Goal: Task Accomplishment & Management: Manage account settings

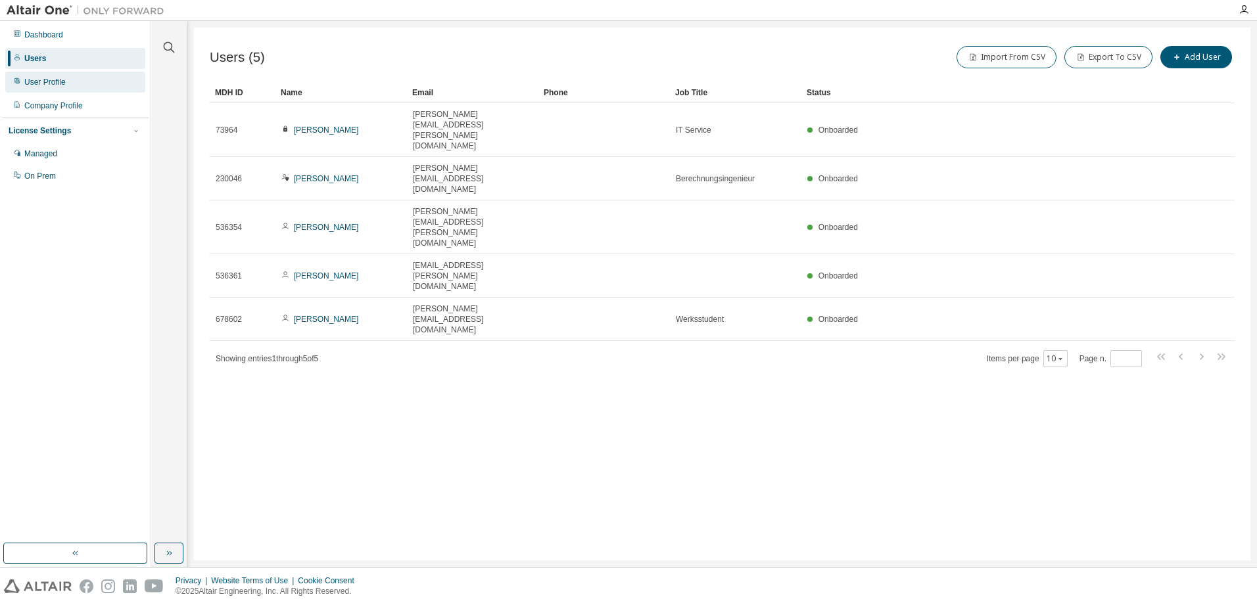
click at [48, 81] on div "User Profile" at bounding box center [44, 82] width 41 height 11
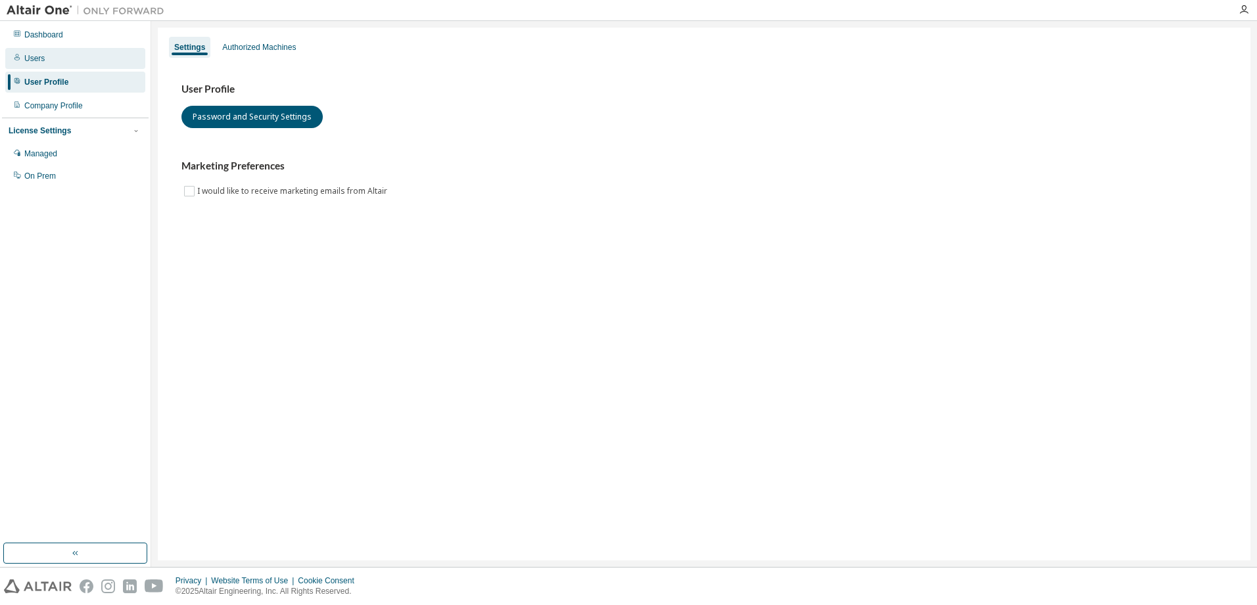
click at [44, 59] on div "Users" at bounding box center [75, 58] width 140 height 21
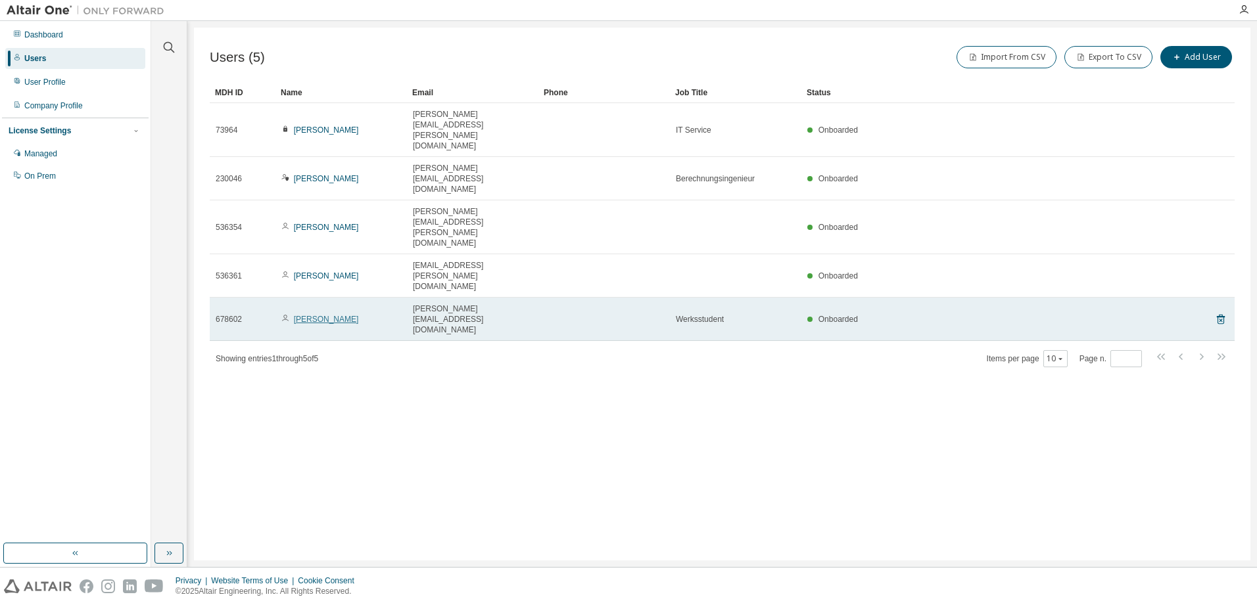
click at [320, 315] on link "[PERSON_NAME]" at bounding box center [326, 319] width 65 height 9
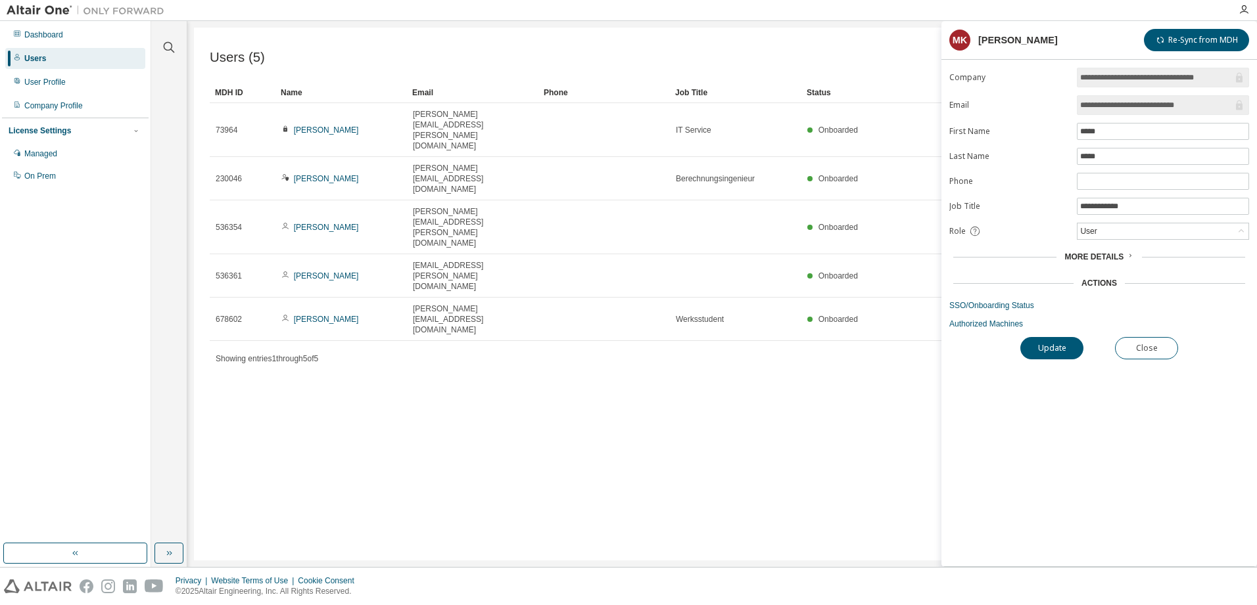
click at [1119, 258] on span "More Details" at bounding box center [1093, 256] width 59 height 9
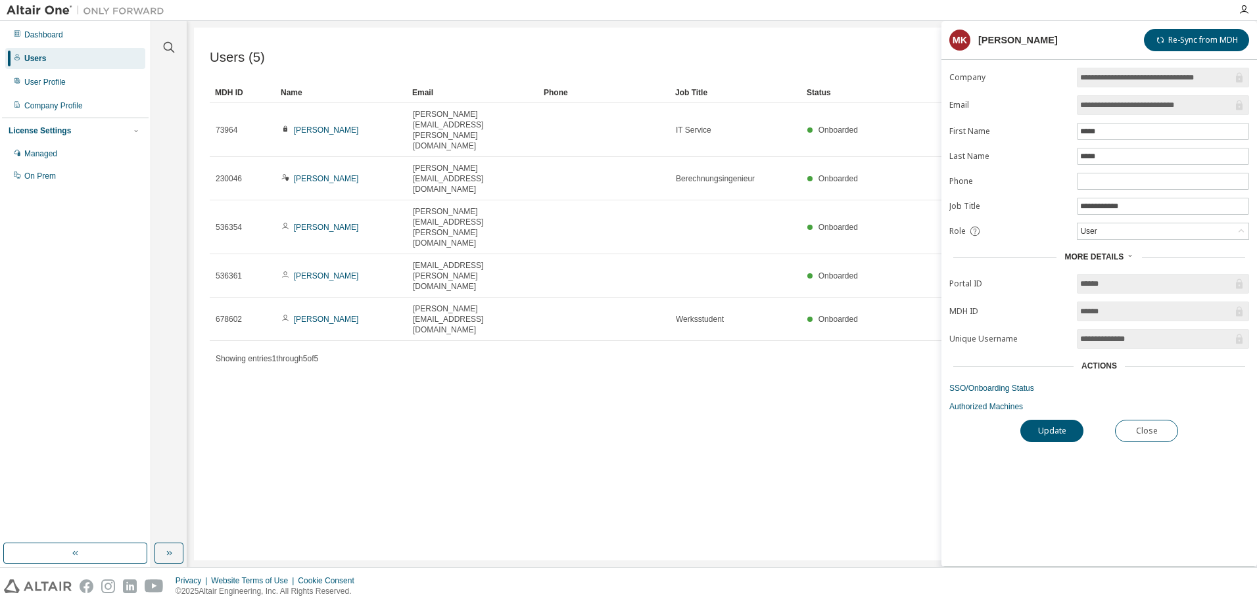
click at [1108, 364] on div "Actions" at bounding box center [1098, 366] width 35 height 11
click at [990, 410] on link "Authorized Machines" at bounding box center [1099, 407] width 300 height 11
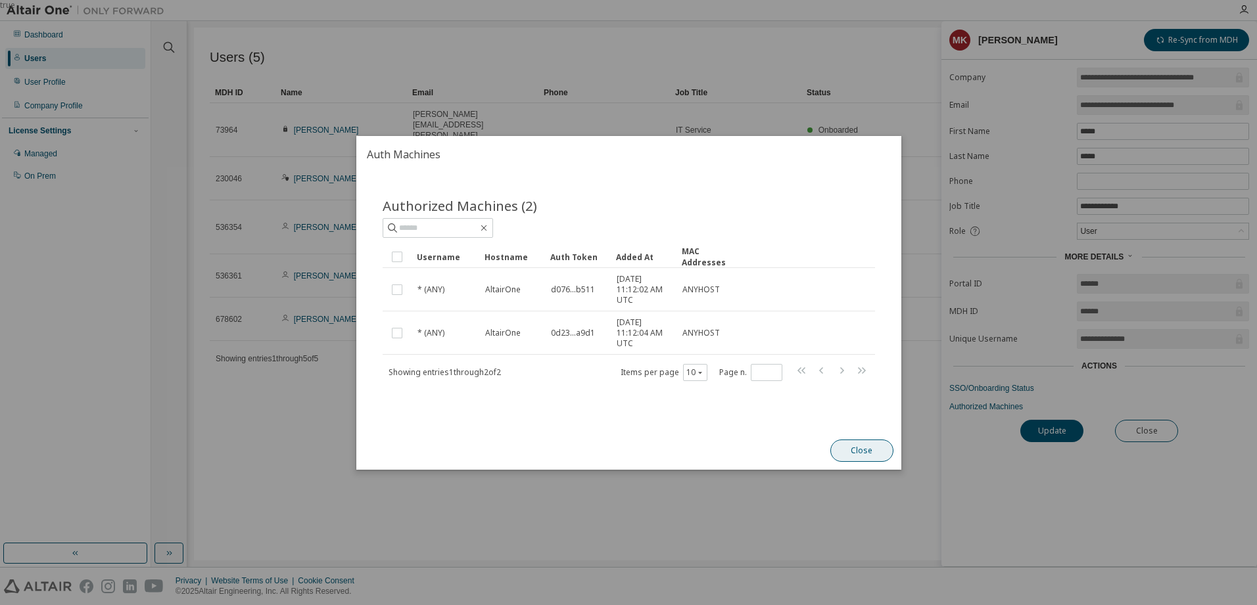
click at [860, 452] on button "Close" at bounding box center [861, 451] width 63 height 22
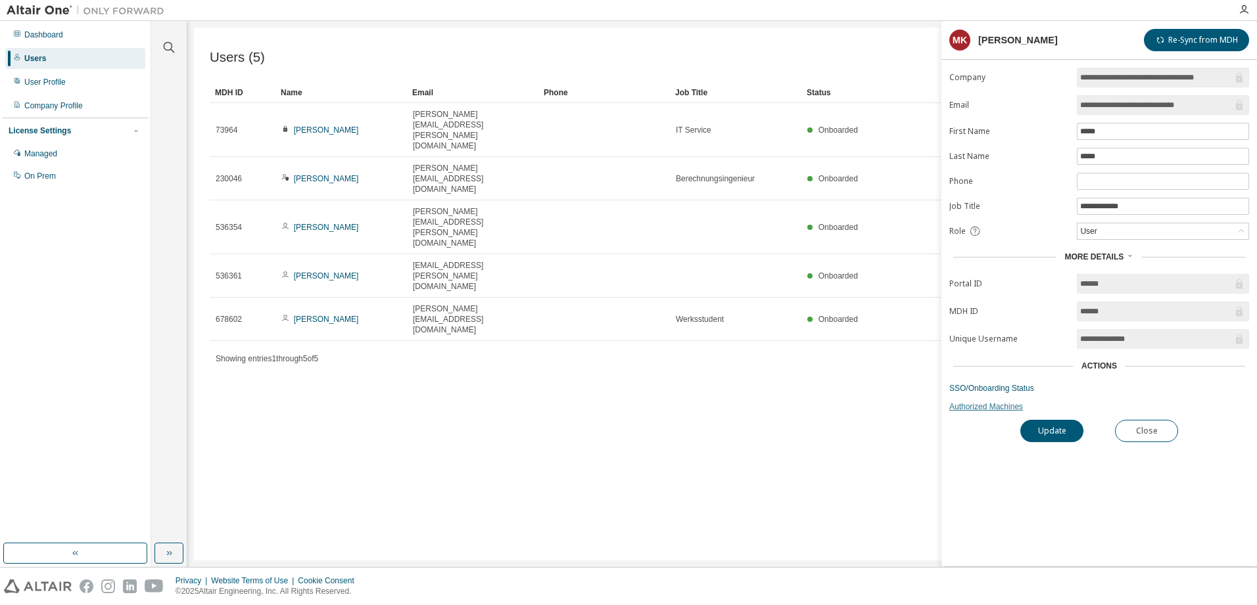
click at [987, 408] on link "Authorized Machines" at bounding box center [1099, 407] width 300 height 11
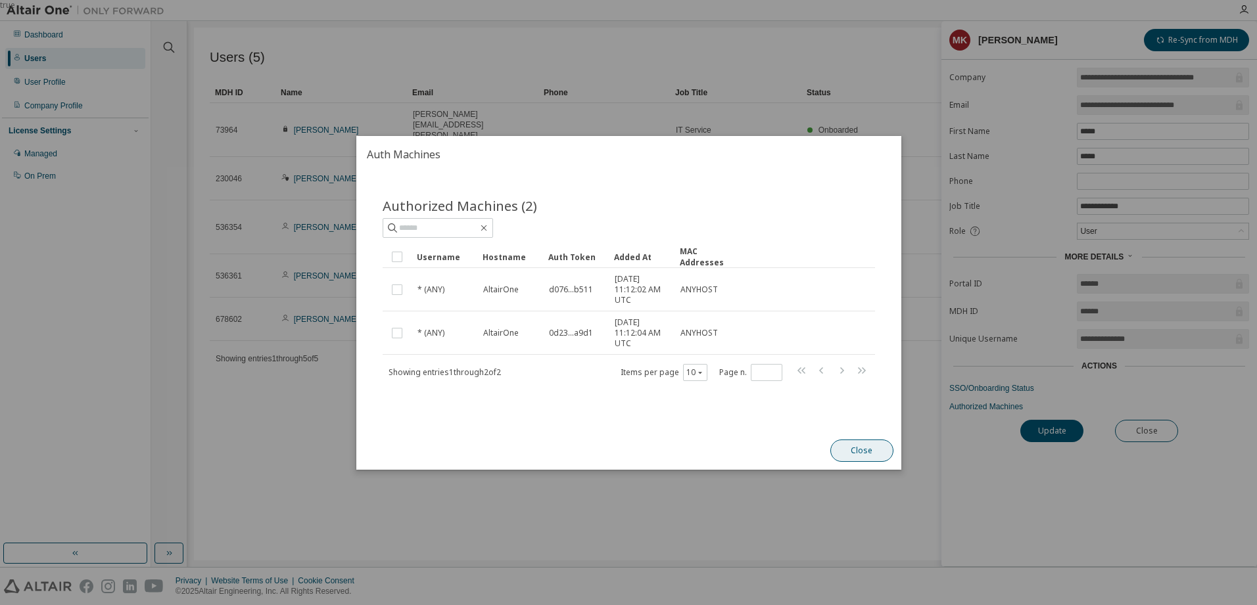
click at [862, 449] on button "Close" at bounding box center [861, 451] width 63 height 22
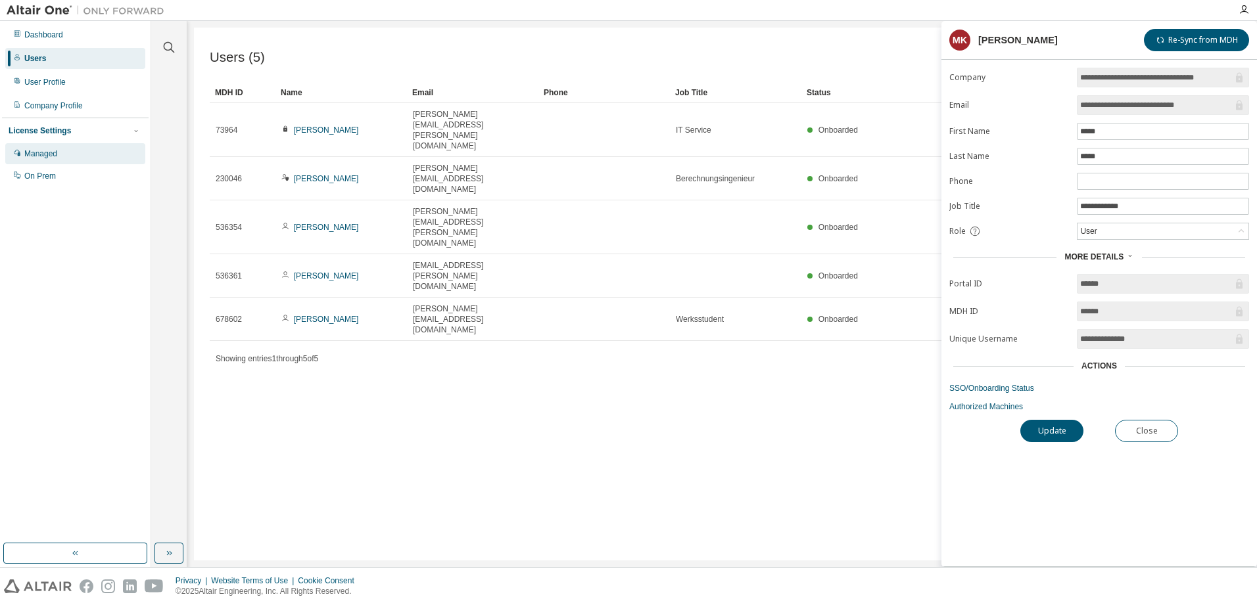
click at [44, 151] on div "Managed" at bounding box center [40, 154] width 33 height 11
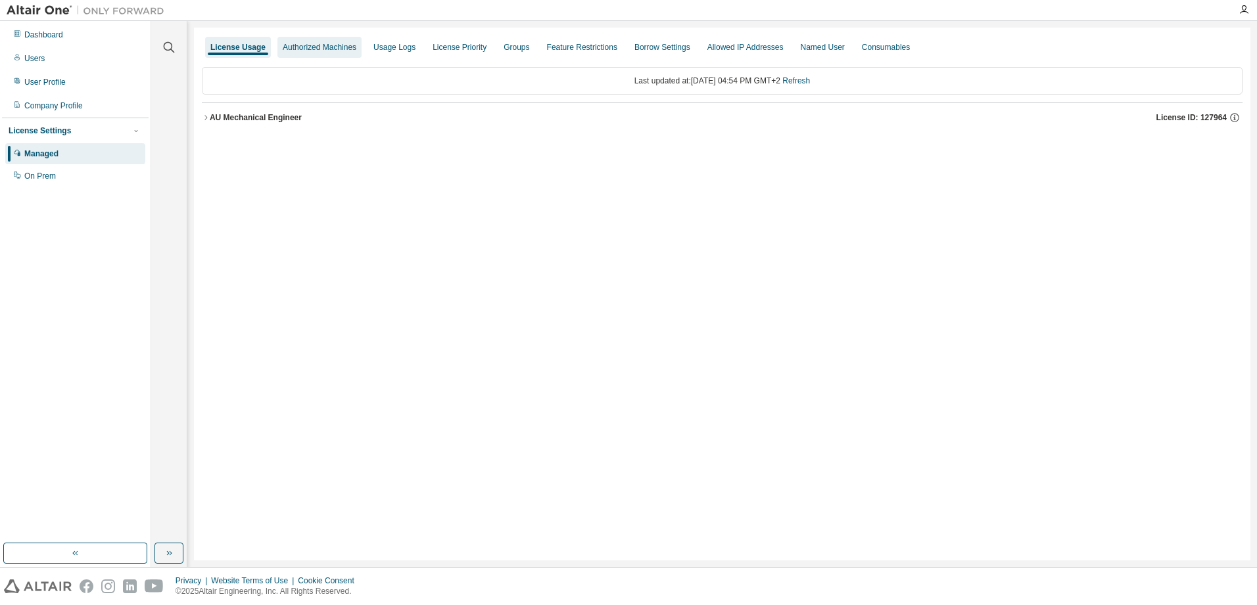
click at [308, 45] on div "Authorized Machines" at bounding box center [320, 47] width 74 height 11
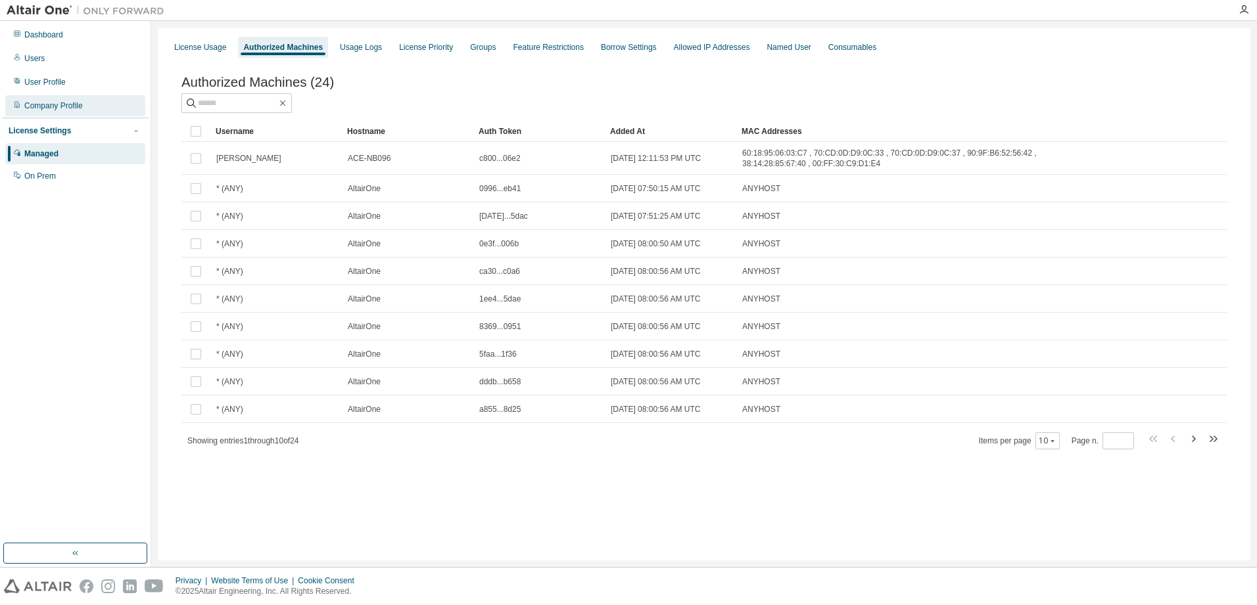
click at [66, 114] on div "Company Profile" at bounding box center [75, 105] width 140 height 21
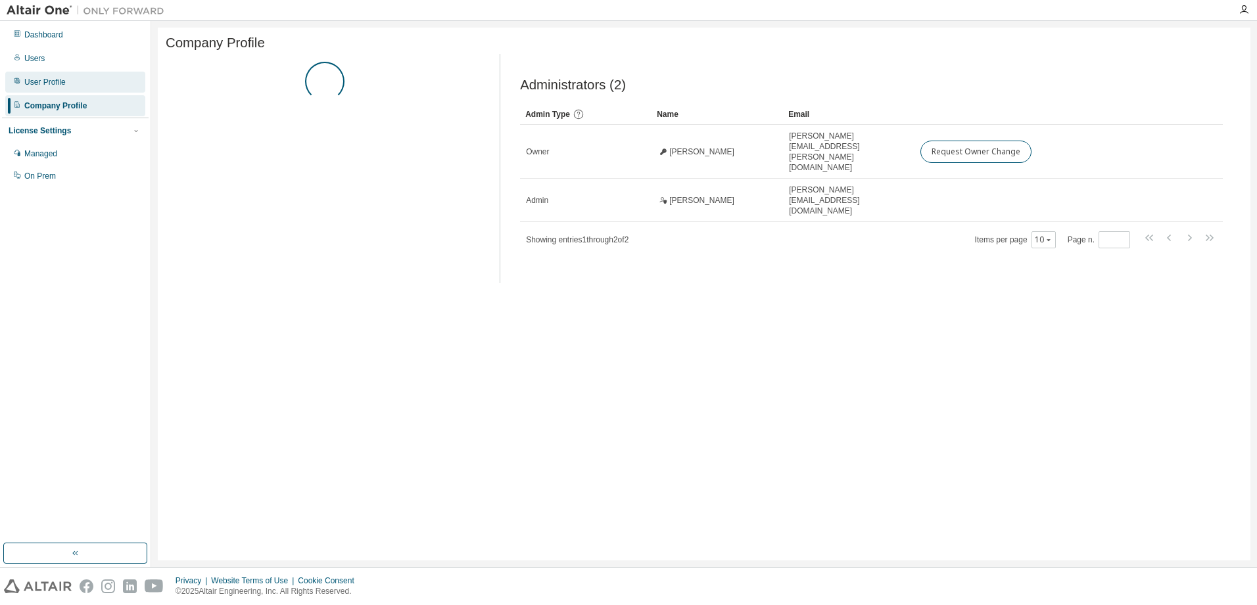
click at [54, 84] on div "User Profile" at bounding box center [44, 82] width 41 height 11
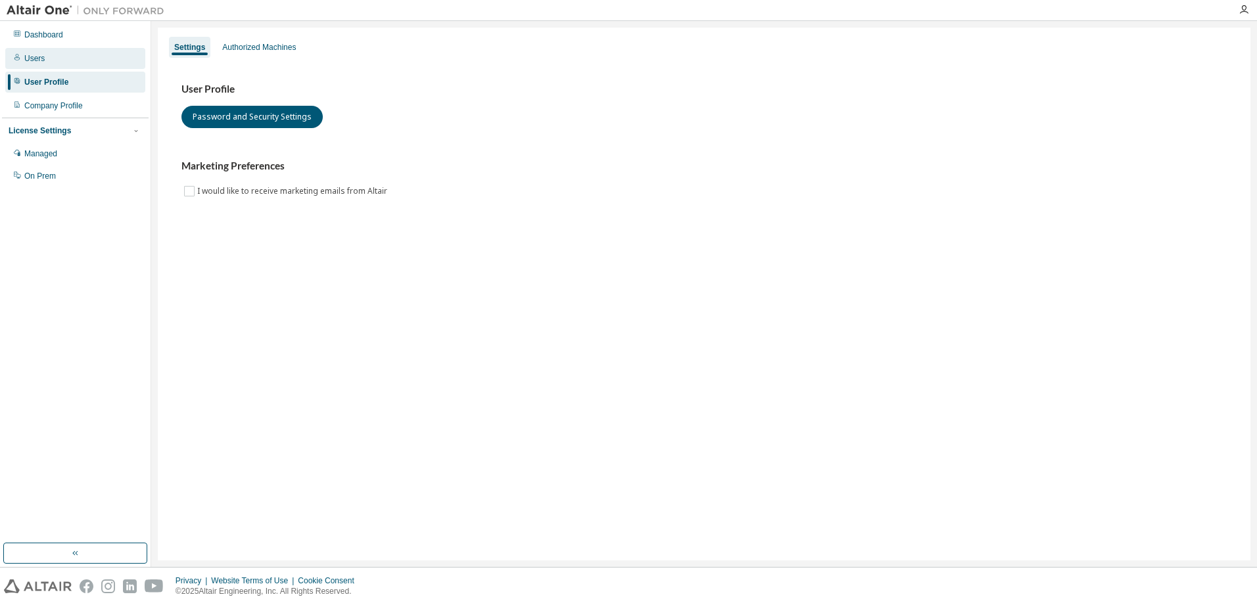
click at [51, 67] on div "Users" at bounding box center [75, 58] width 140 height 21
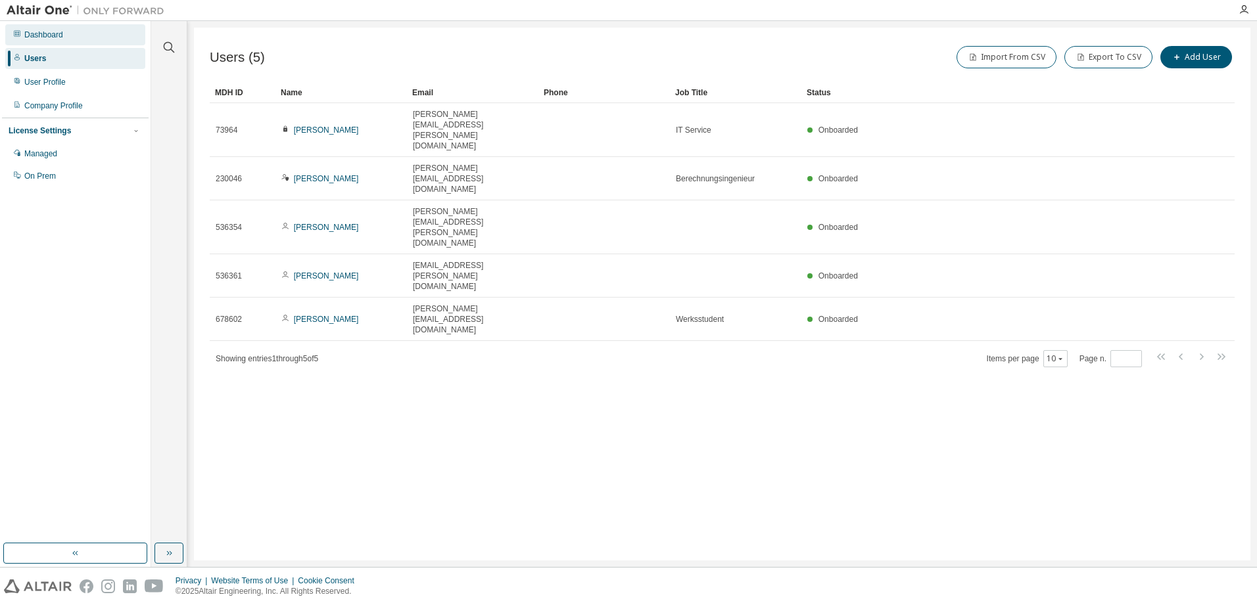
click at [47, 35] on div "Dashboard" at bounding box center [43, 35] width 39 height 11
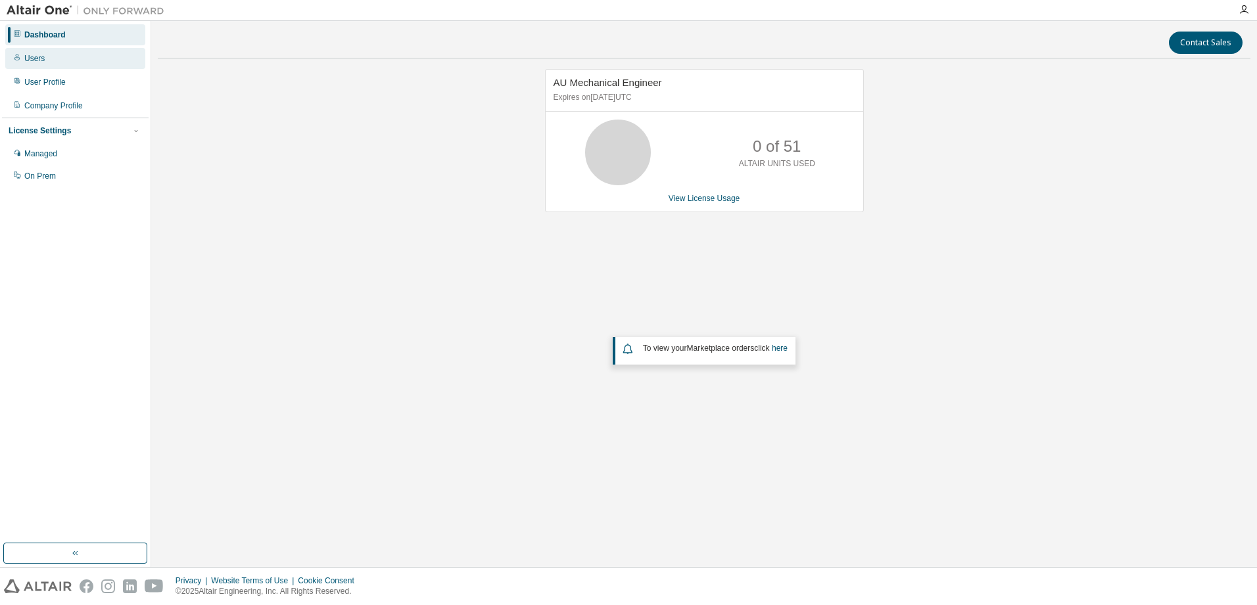
click at [45, 55] on div "Users" at bounding box center [75, 58] width 140 height 21
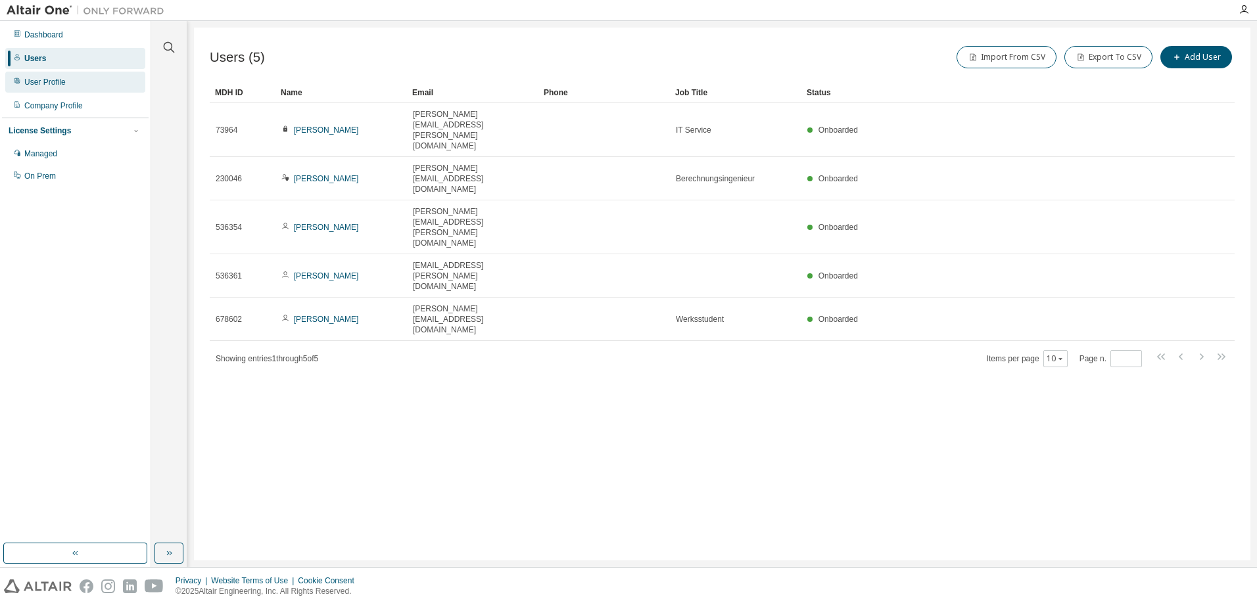
click at [55, 85] on div "User Profile" at bounding box center [44, 82] width 41 height 11
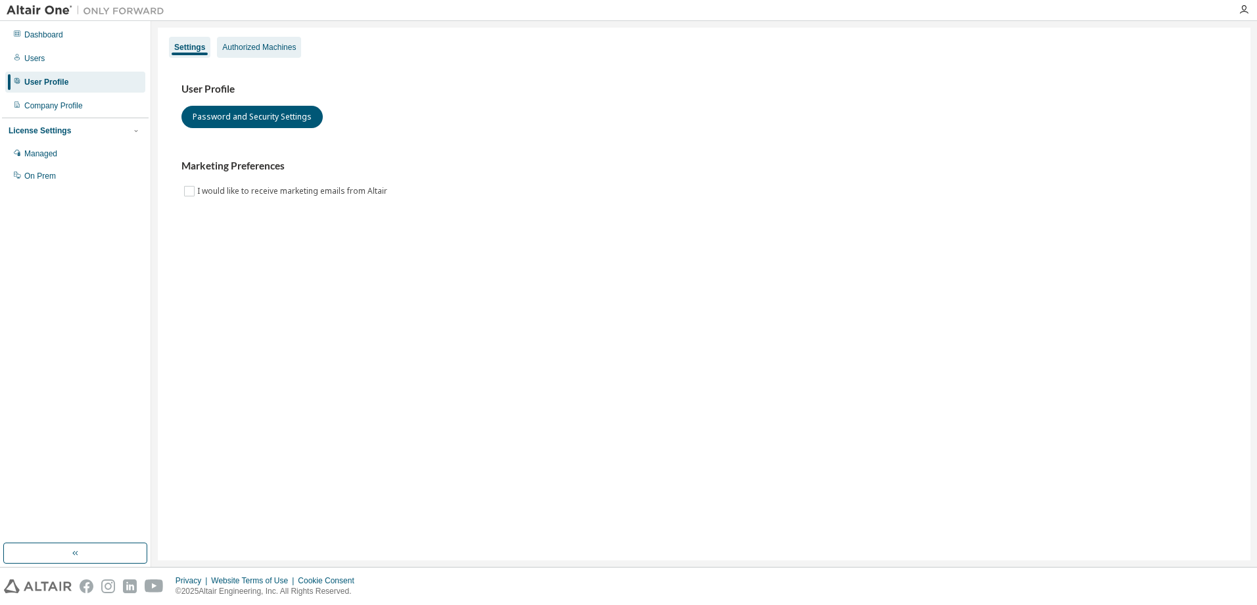
click at [253, 47] on div "Authorized Machines" at bounding box center [259, 47] width 74 height 11
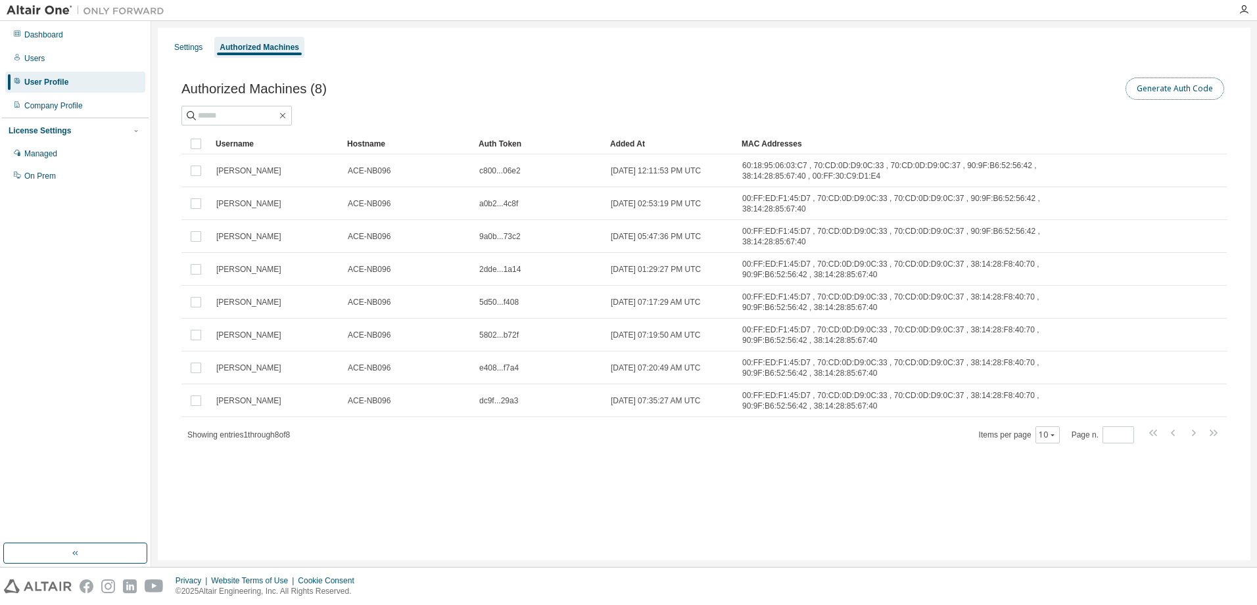
click at [1171, 93] on button "Generate Auth Code" at bounding box center [1174, 89] width 99 height 22
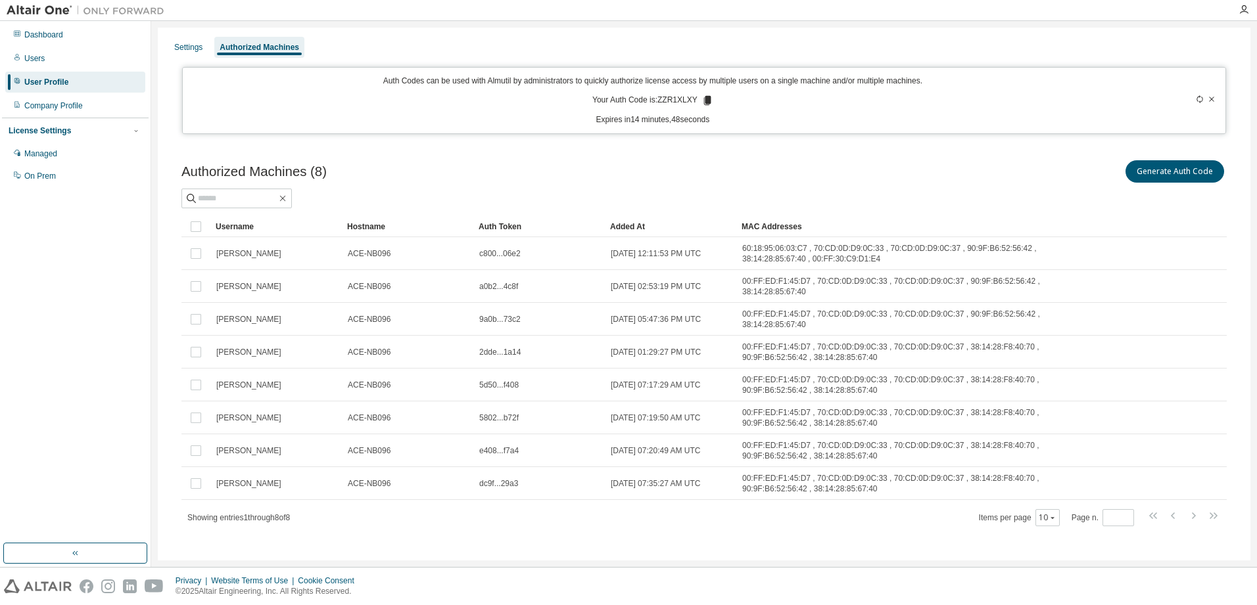
click at [1213, 99] on icon at bounding box center [1212, 99] width 8 height 8
